Goal: Book appointment/travel/reservation

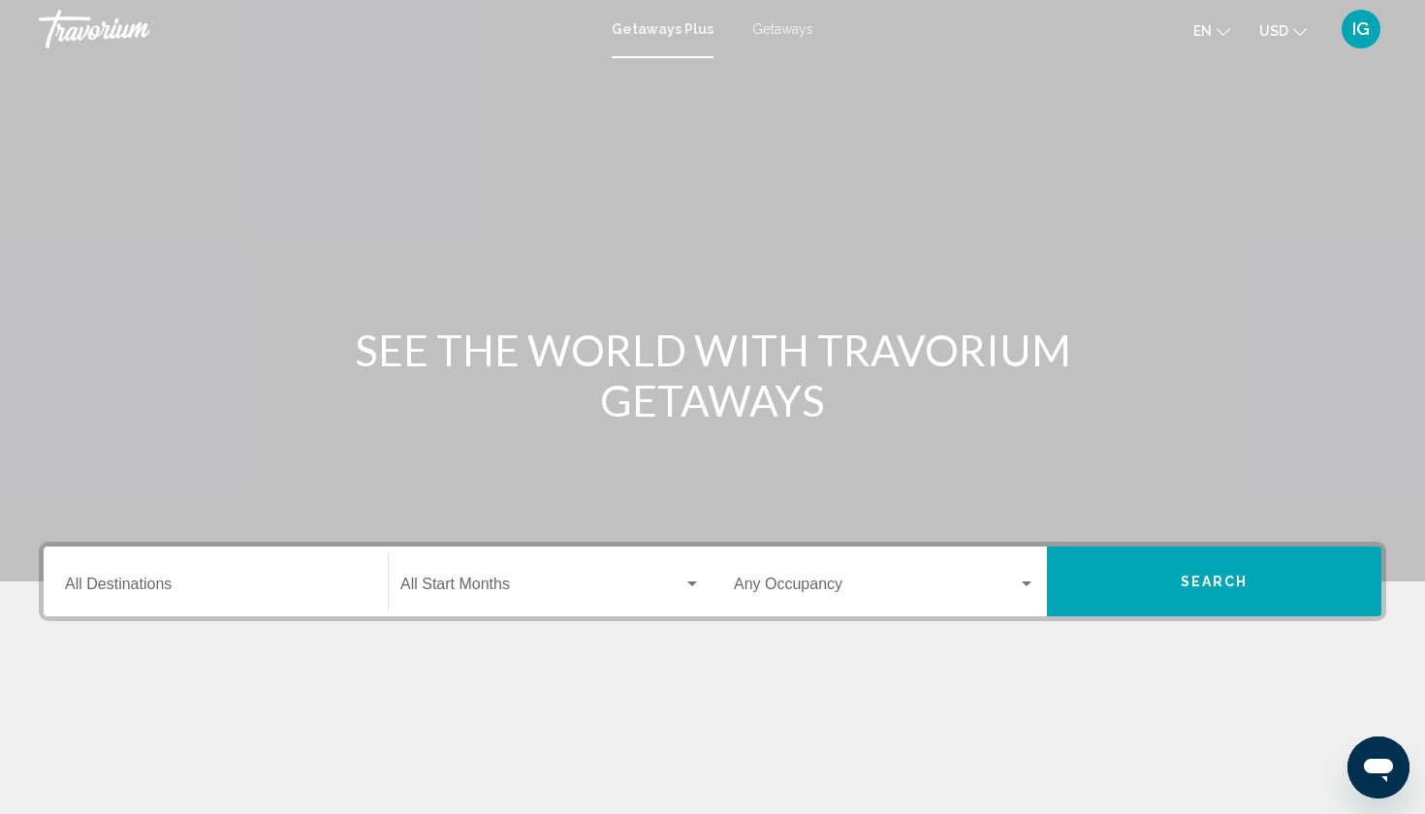
click at [763, 27] on span "Getaways" at bounding box center [782, 29] width 61 height 16
click at [1307, 29] on icon "Change currency" at bounding box center [1300, 32] width 14 height 14
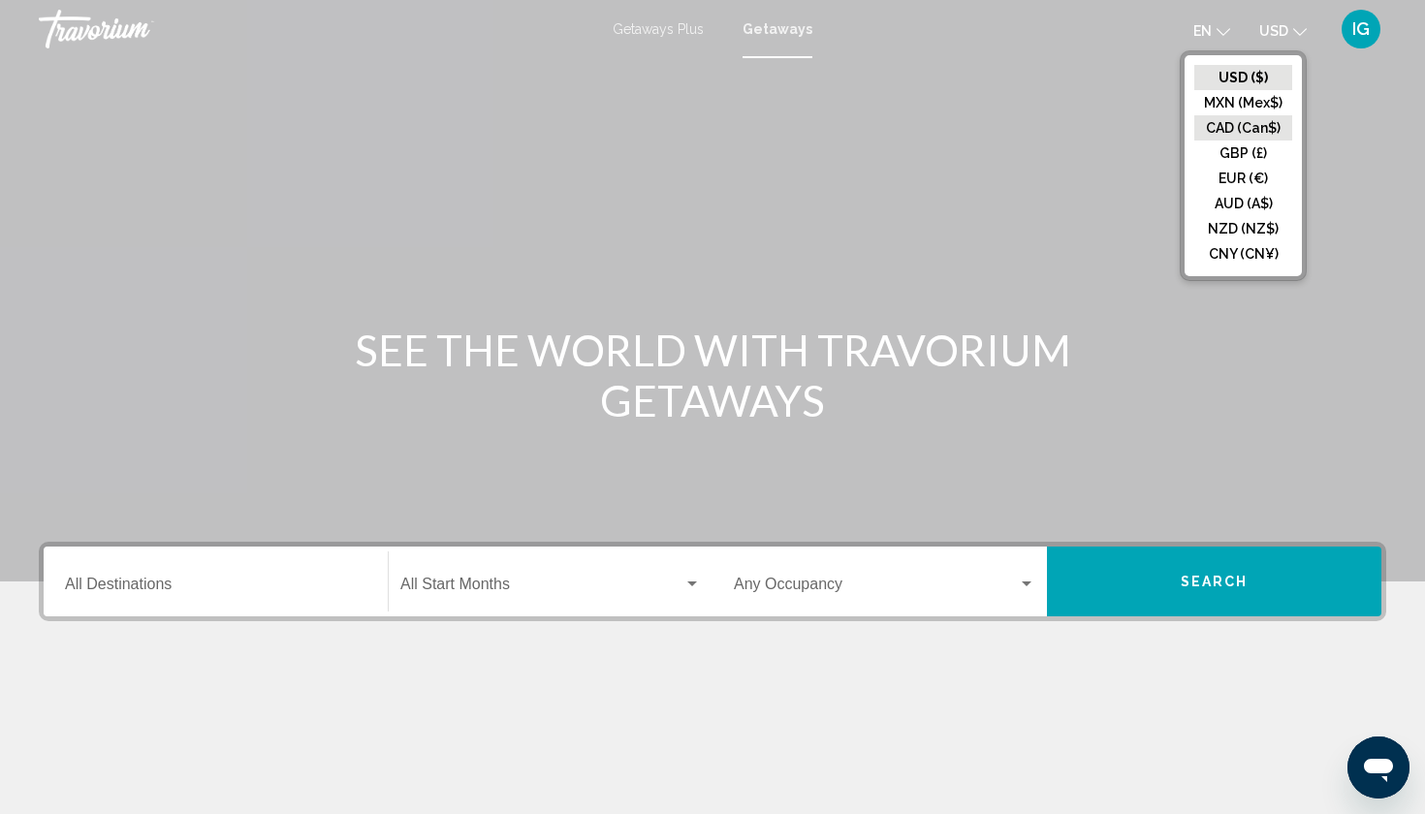
click at [1267, 115] on button "CAD (Can$)" at bounding box center [1243, 127] width 98 height 25
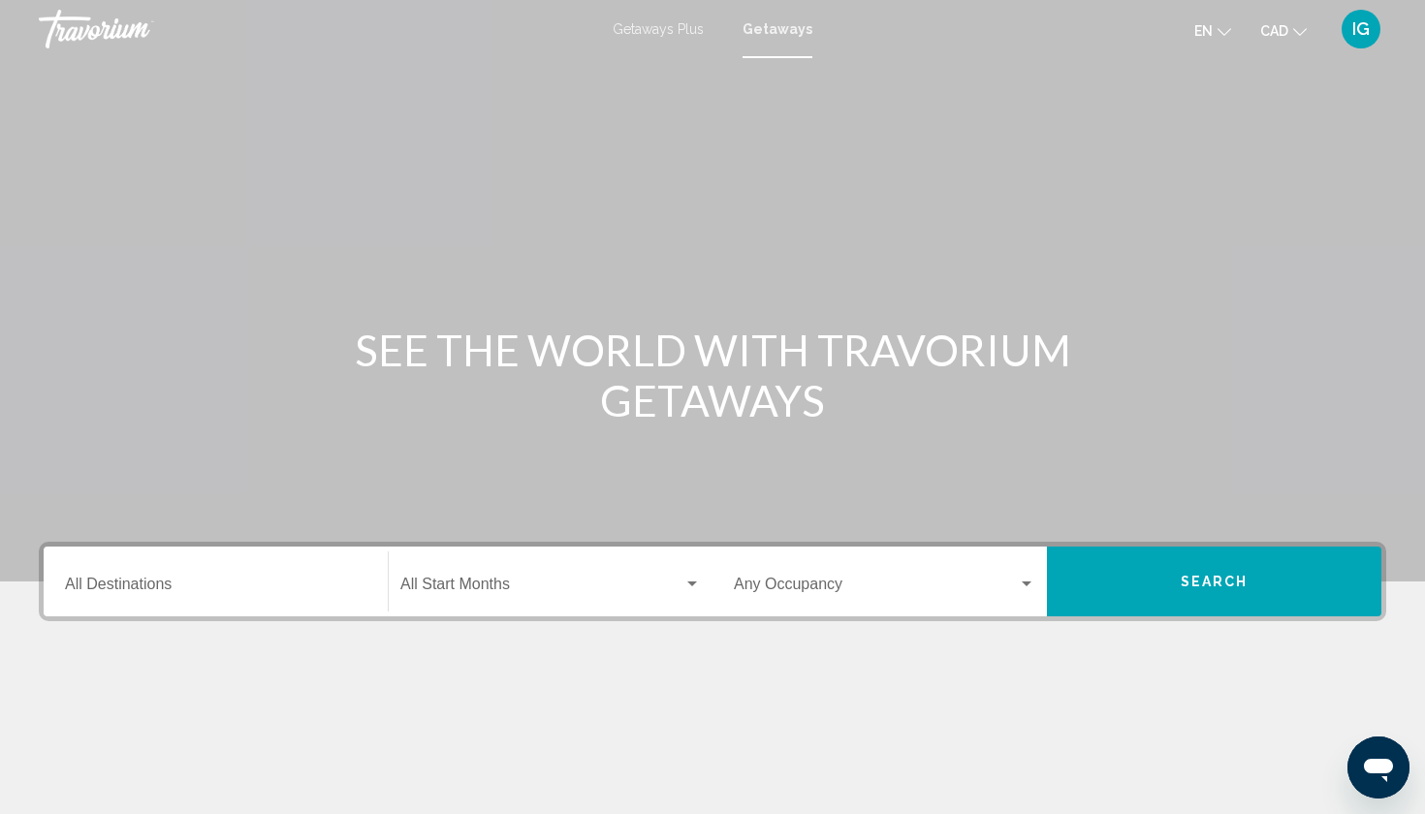
click at [293, 548] on mat-form-field "Destination All Destinations" at bounding box center [215, 582] width 325 height 69
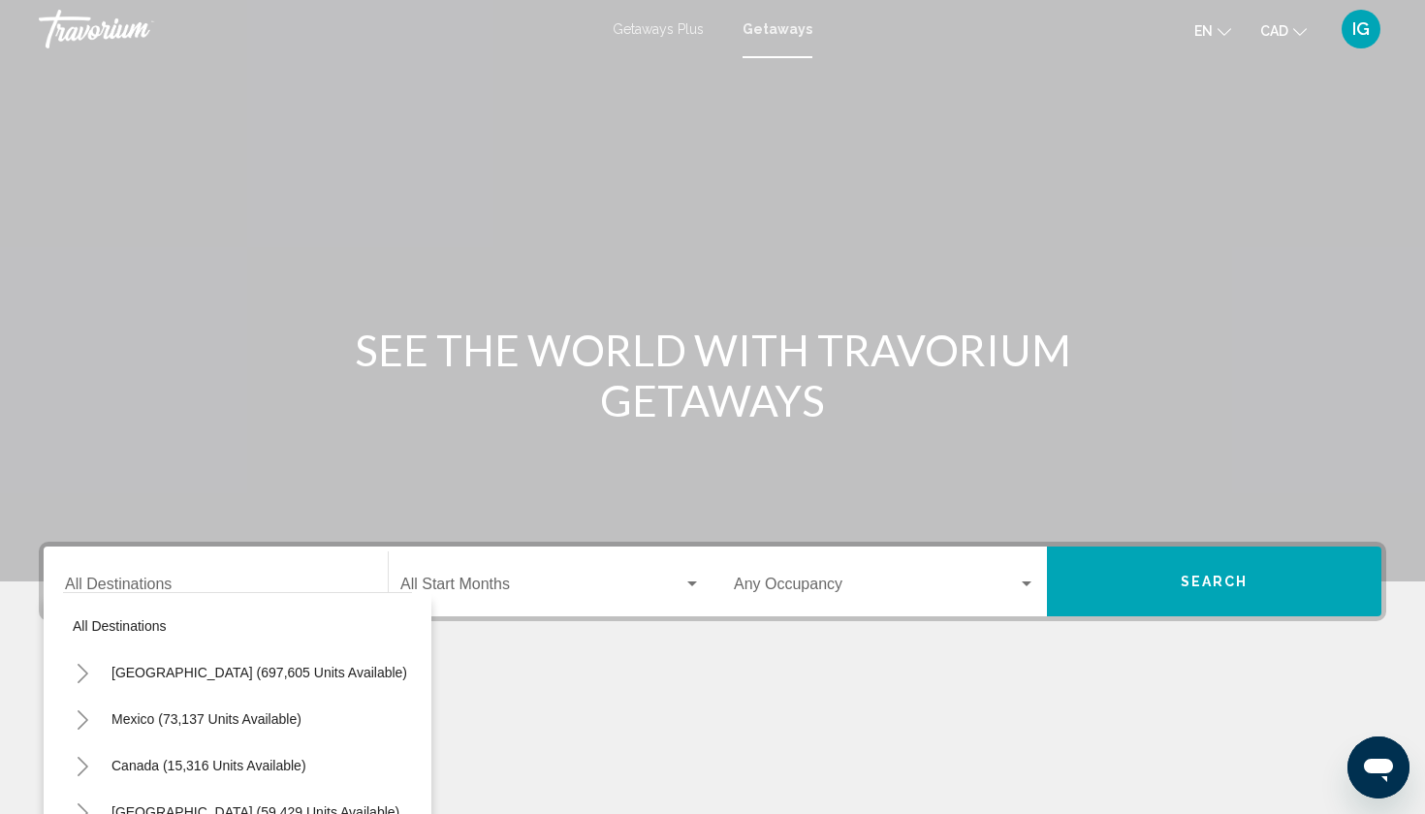
scroll to position [130, 0]
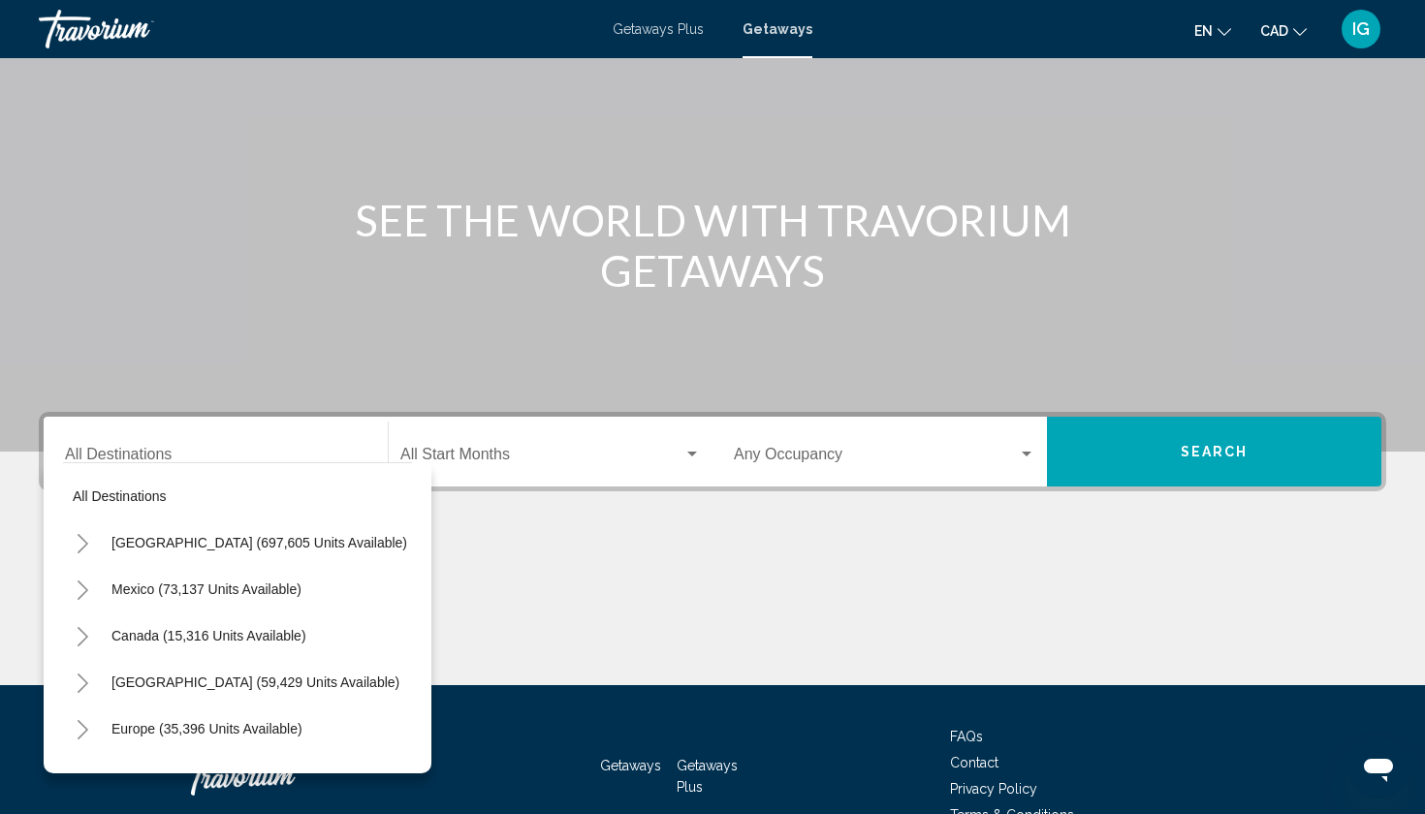
click at [86, 581] on icon "Toggle Mexico (73,137 units available)" at bounding box center [83, 590] width 15 height 19
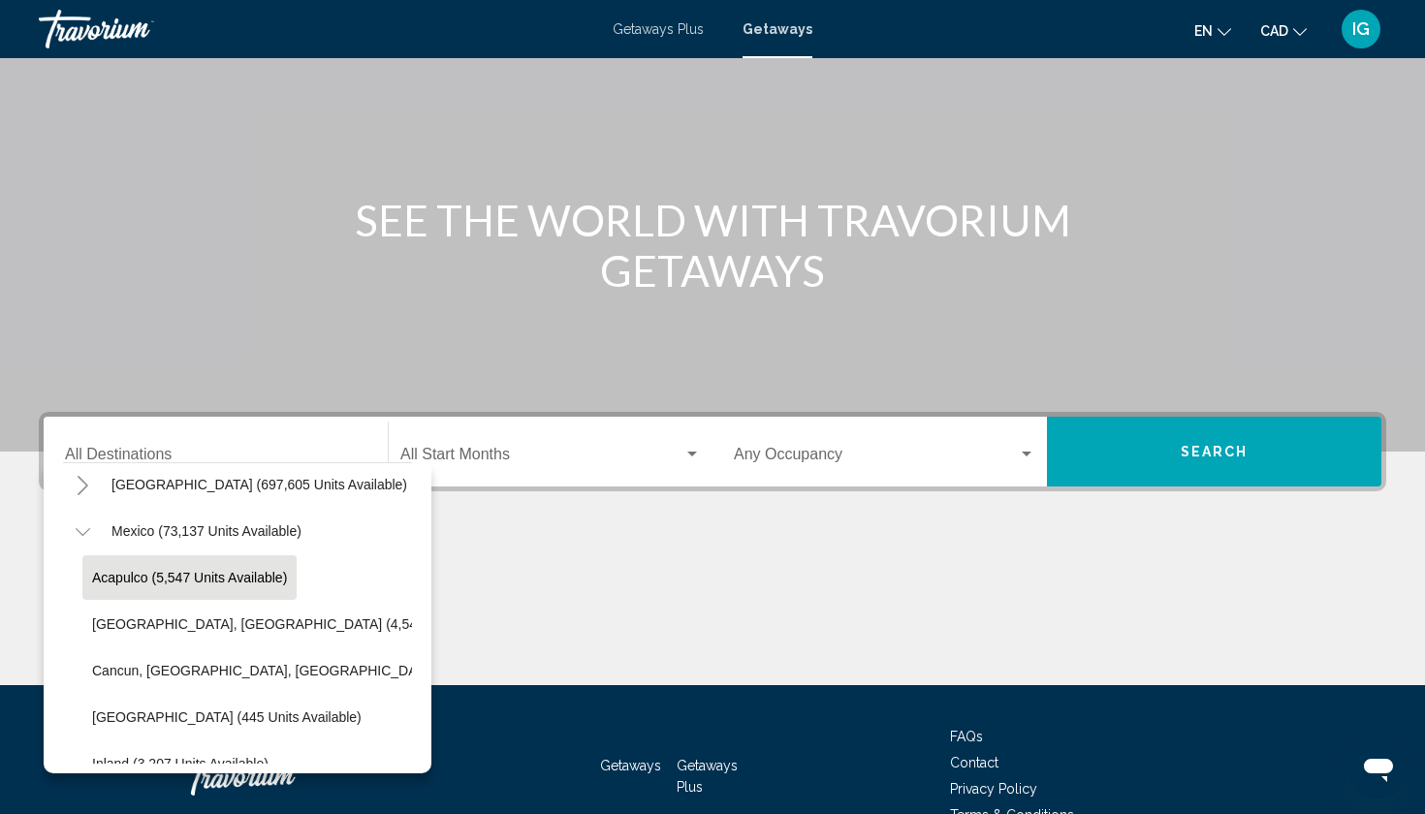
scroll to position [72, 0]
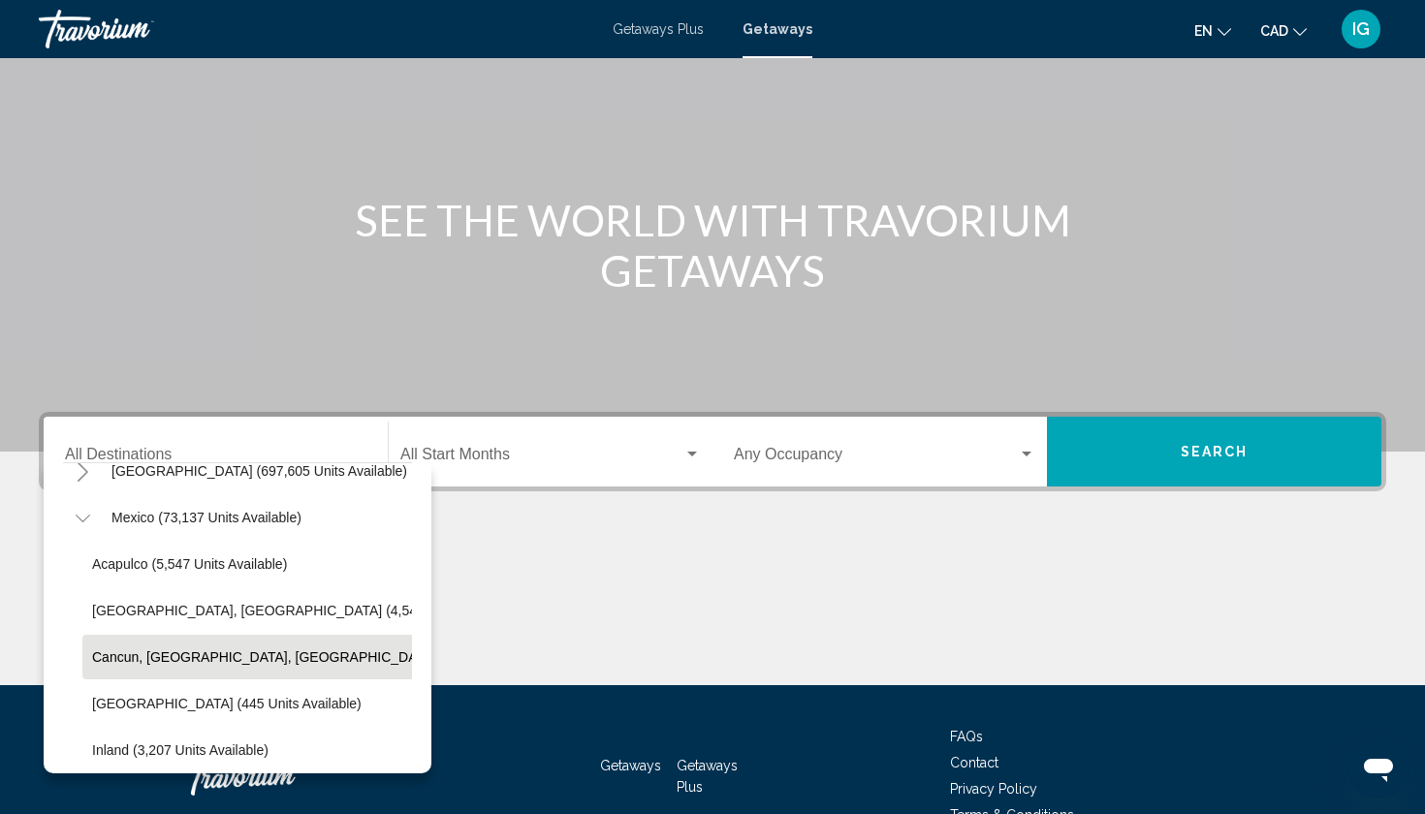
click at [102, 649] on span "Cancun, [GEOGRAPHIC_DATA], [GEOGRAPHIC_DATA] (34,018 units available)" at bounding box center [337, 657] width 491 height 16
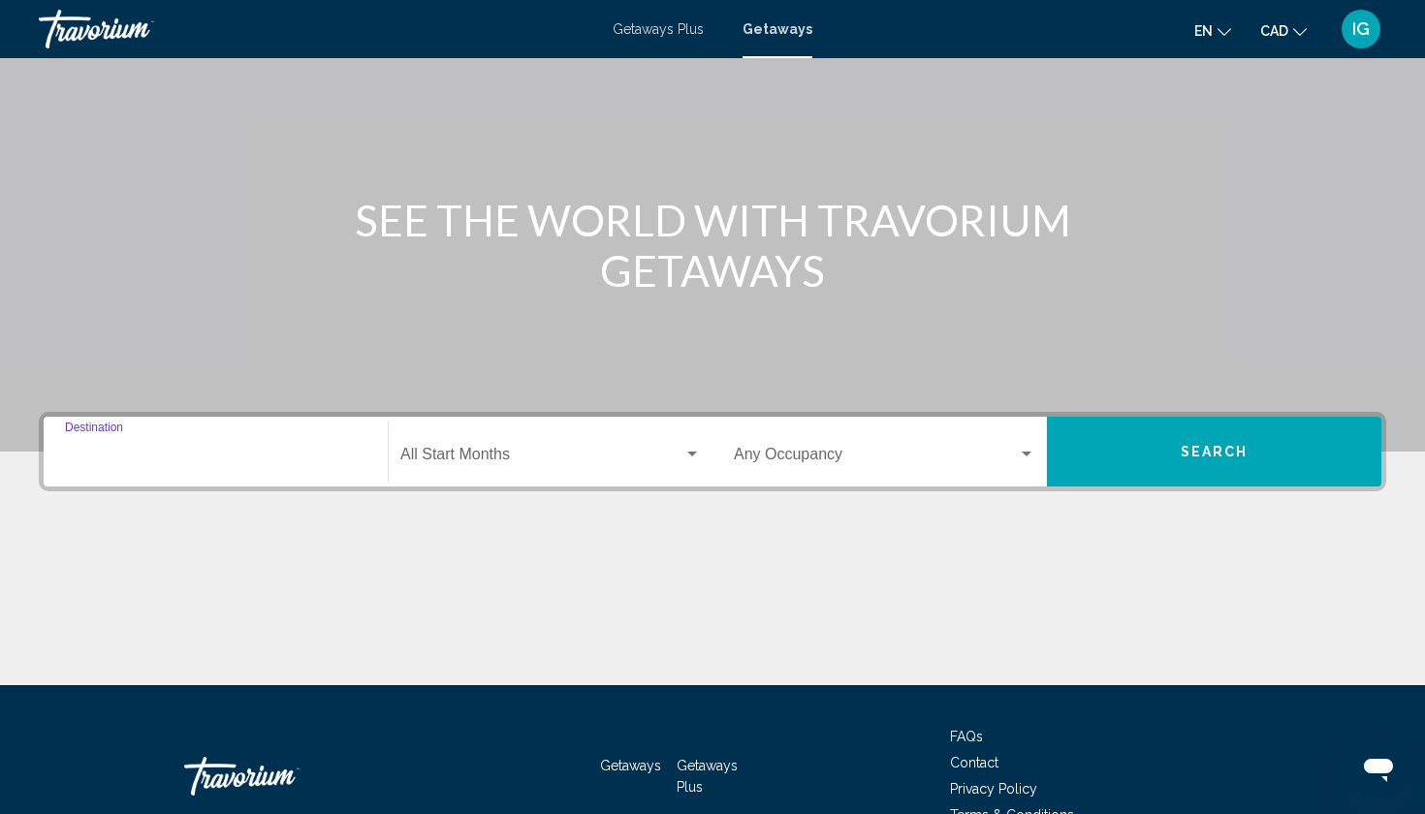
type input "**********"
click at [695, 452] on div "Search widget" at bounding box center [692, 454] width 10 height 5
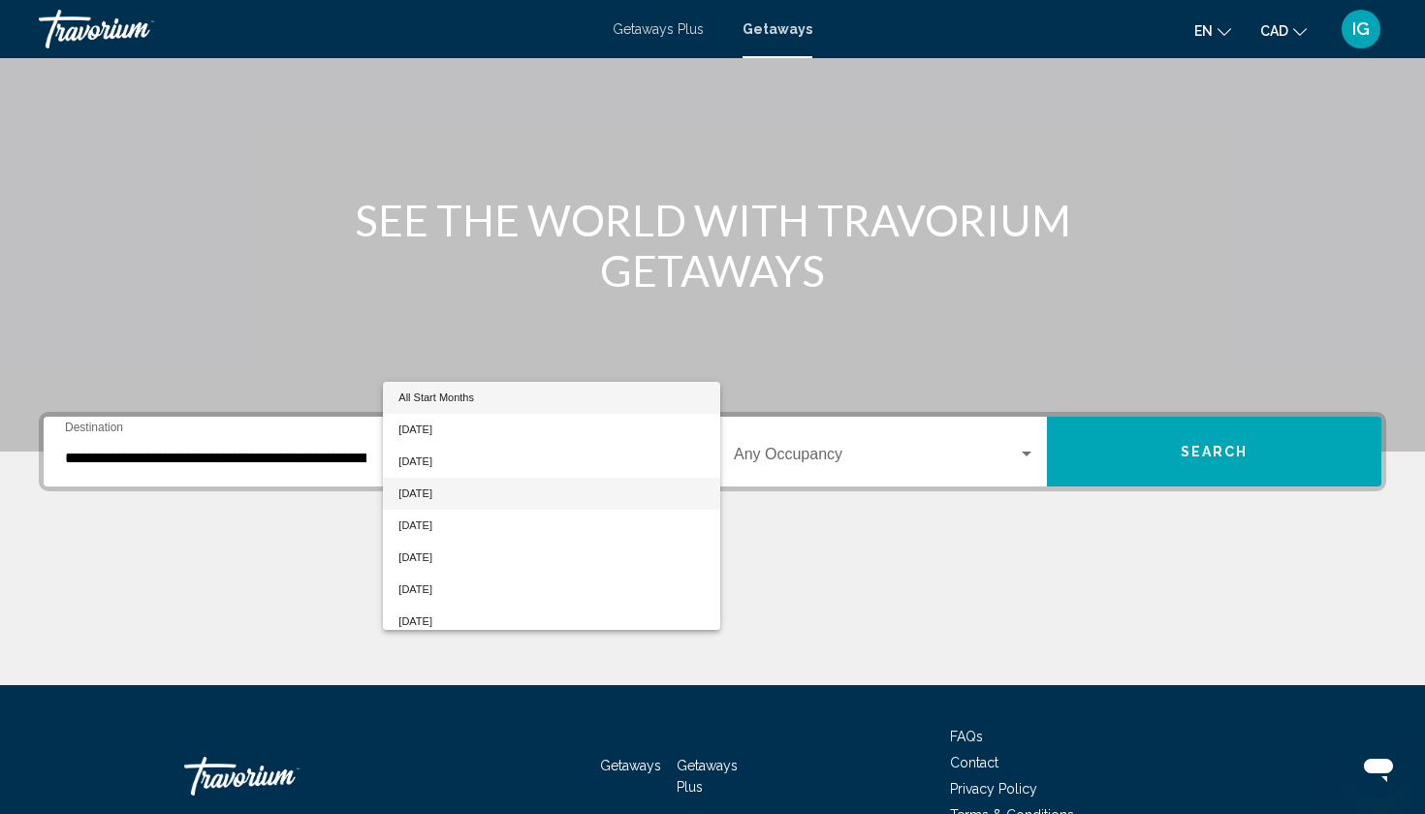
click at [462, 478] on span "[DATE]" at bounding box center [550, 494] width 305 height 32
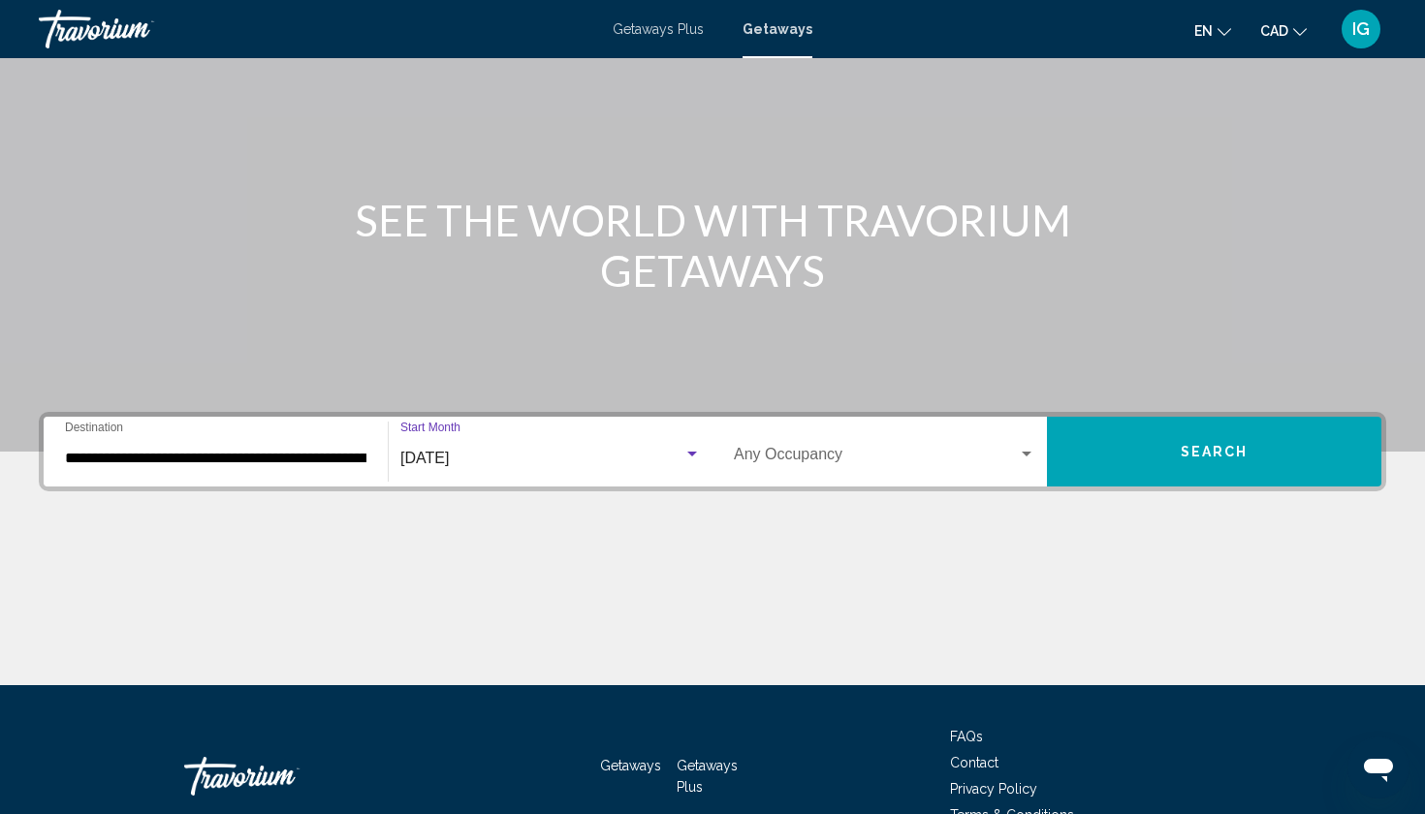
click at [1101, 417] on button "Search" at bounding box center [1214, 452] width 334 height 70
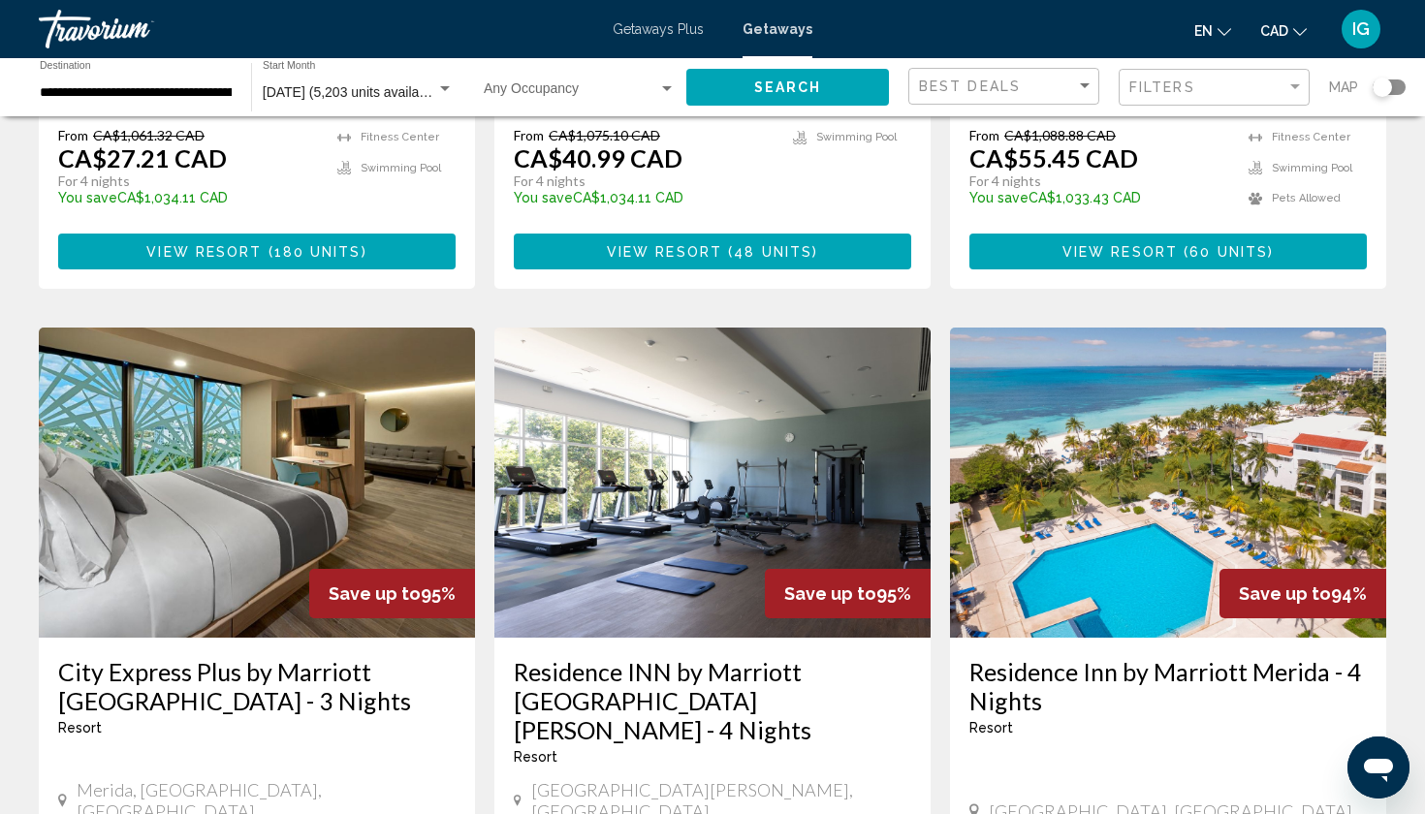
scroll to position [2065, 0]
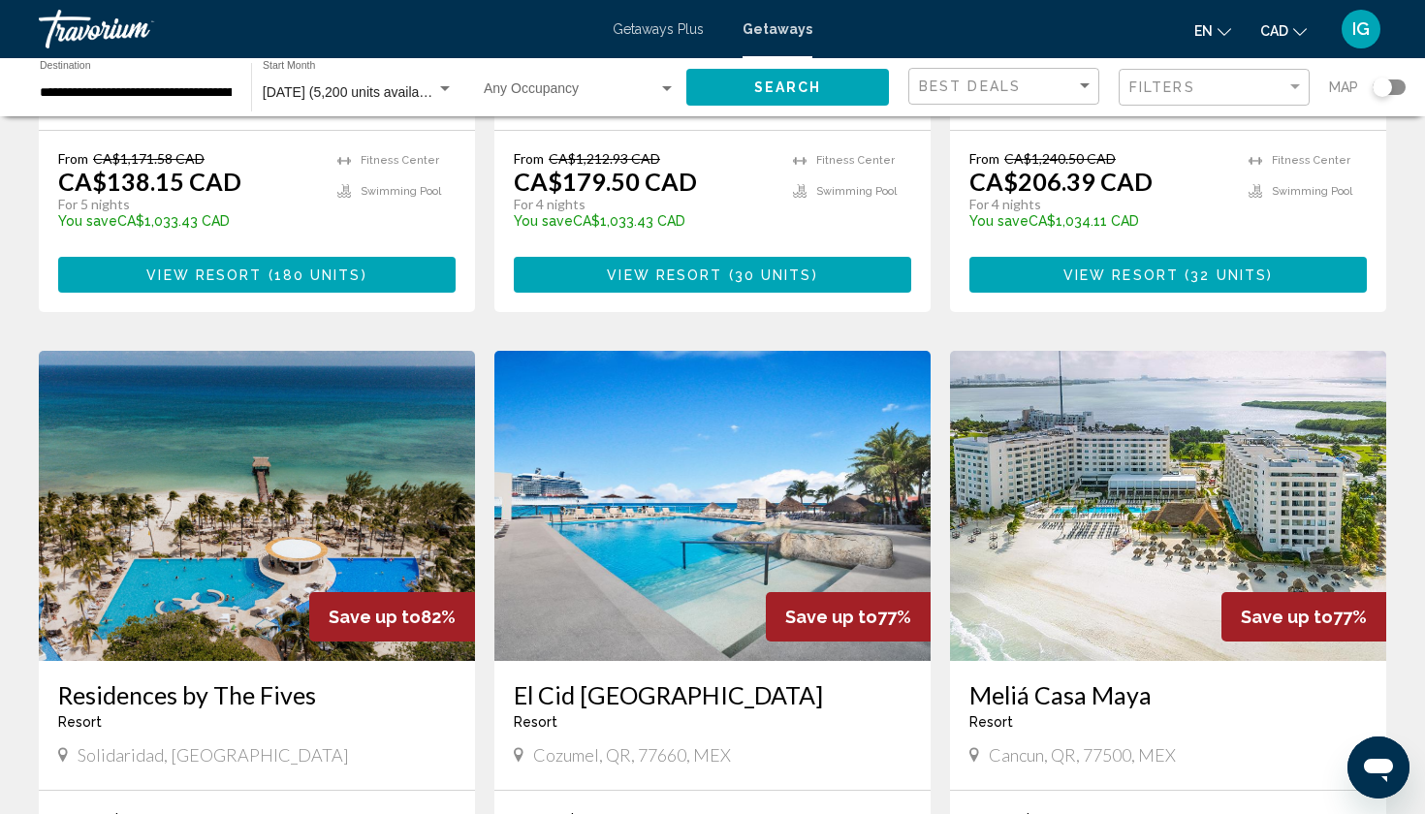
scroll to position [594, 0]
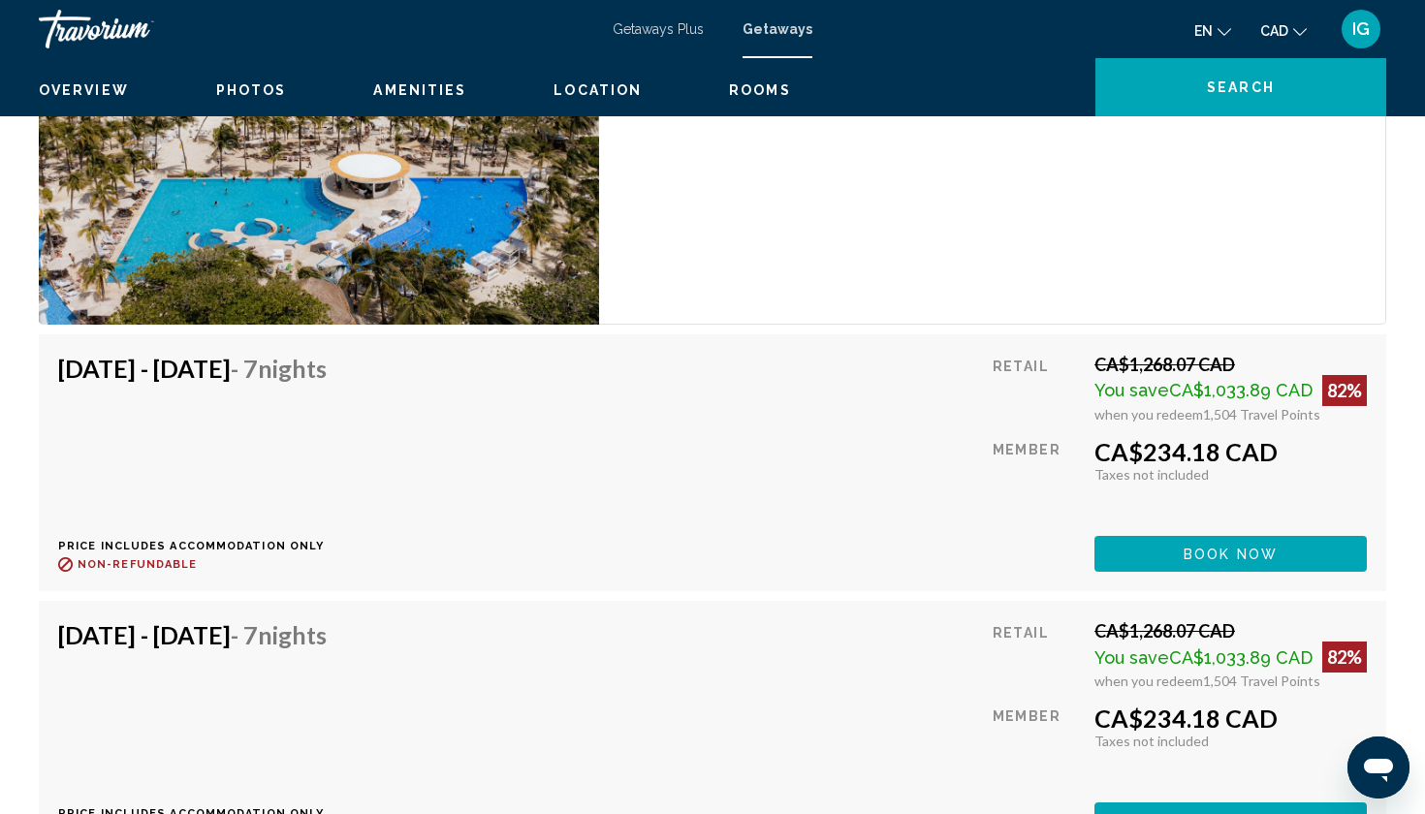
scroll to position [2776, 0]
